Goal: Information Seeking & Learning: Compare options

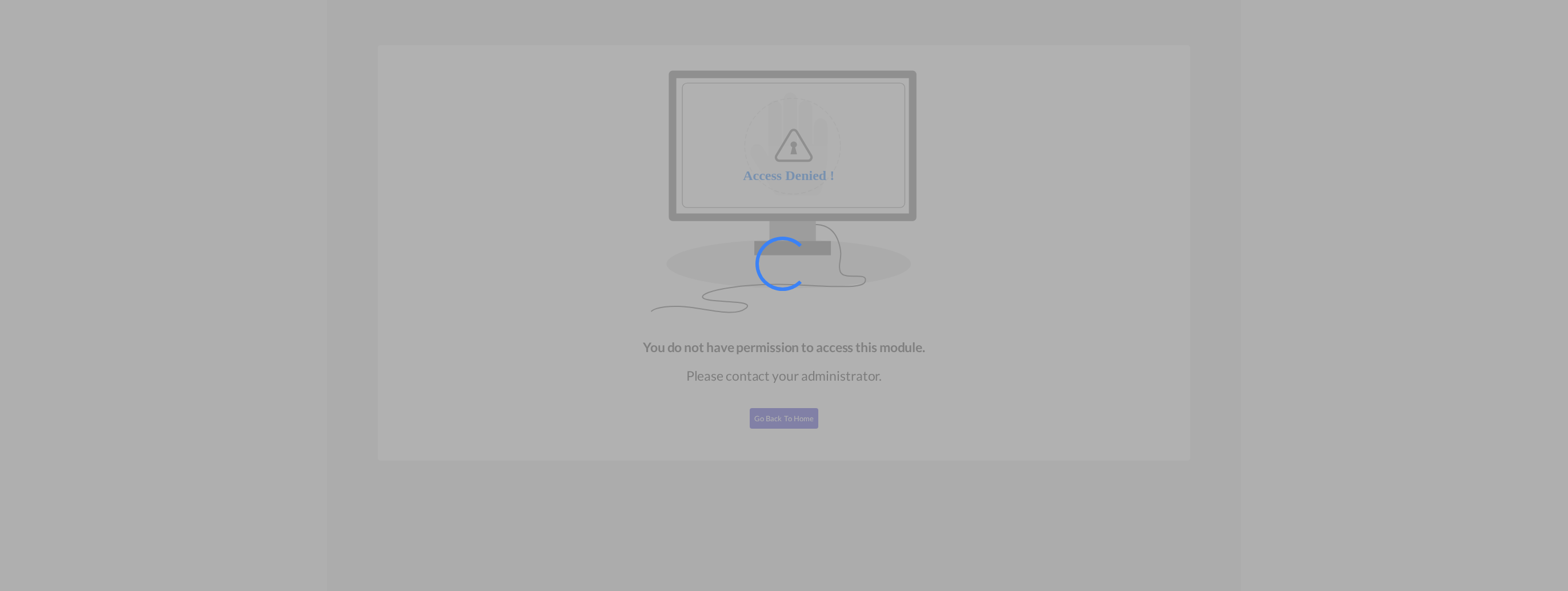
click at [785, 422] on div at bounding box center [784, 295] width 1568 height 591
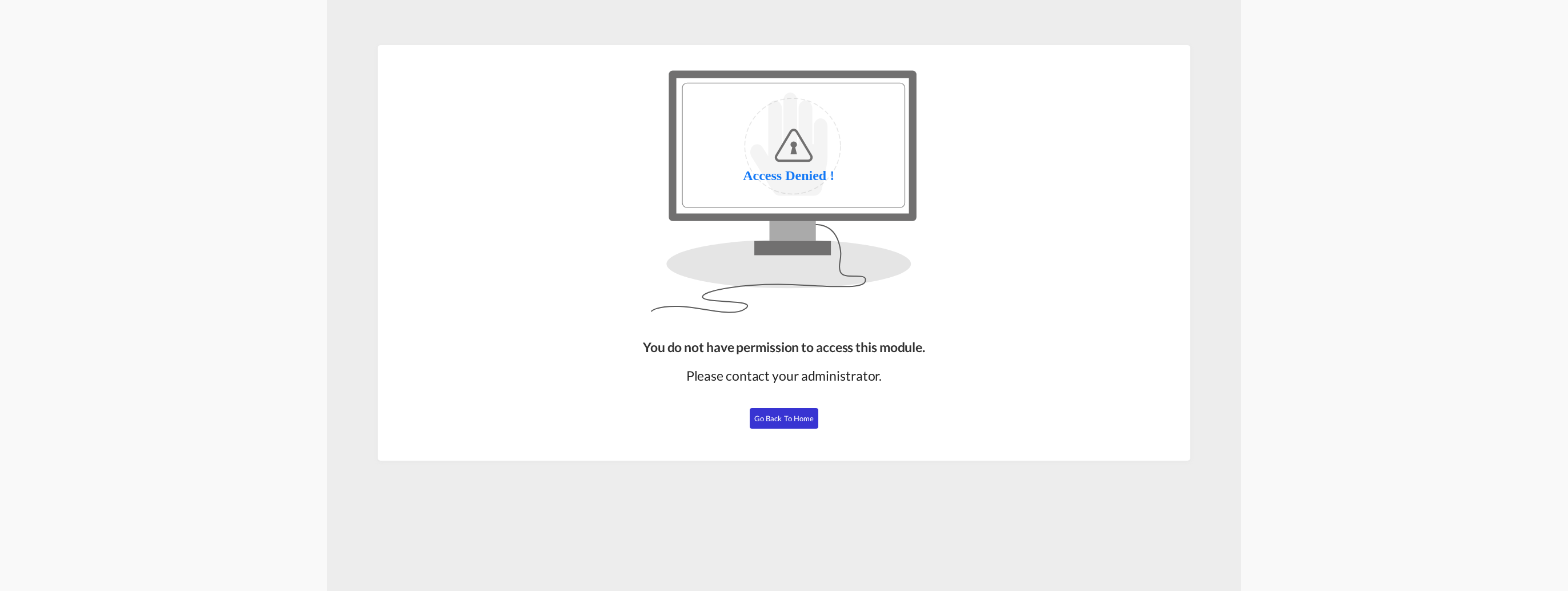
click at [784, 422] on span "Go Back to Home" at bounding box center [785, 417] width 60 height 9
